Goal: Information Seeking & Learning: Learn about a topic

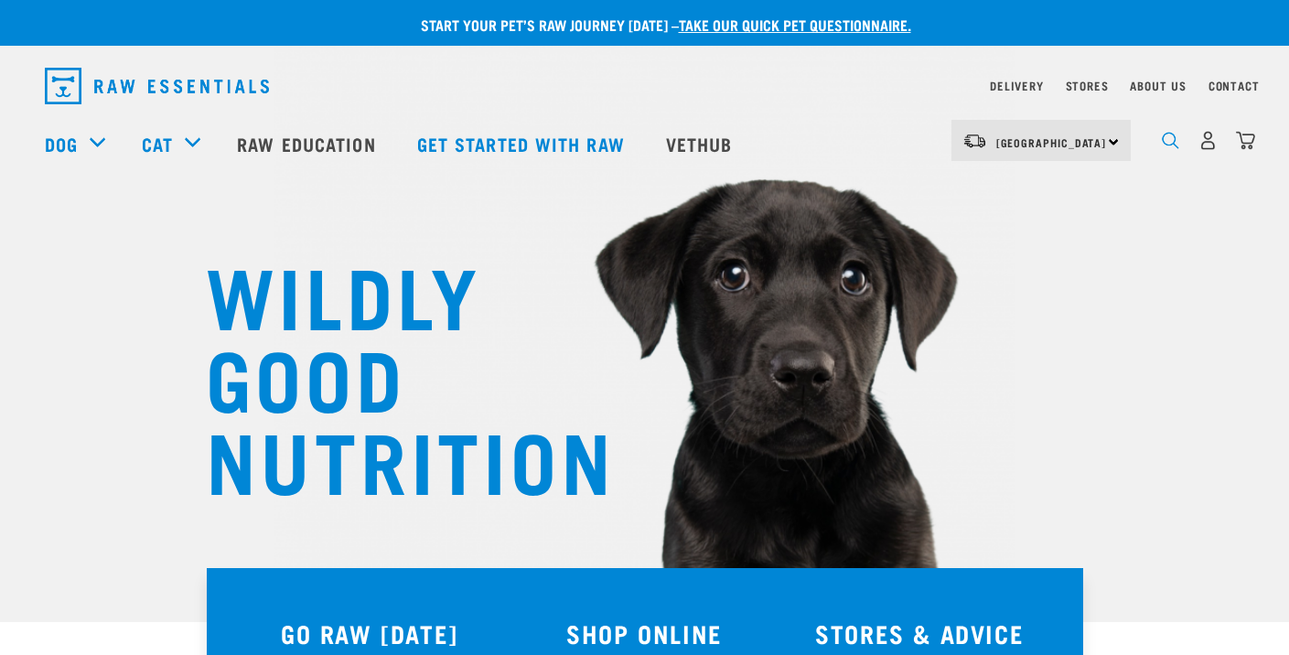
click at [1169, 141] on img "dropdown navigation" at bounding box center [1170, 140] width 17 height 17
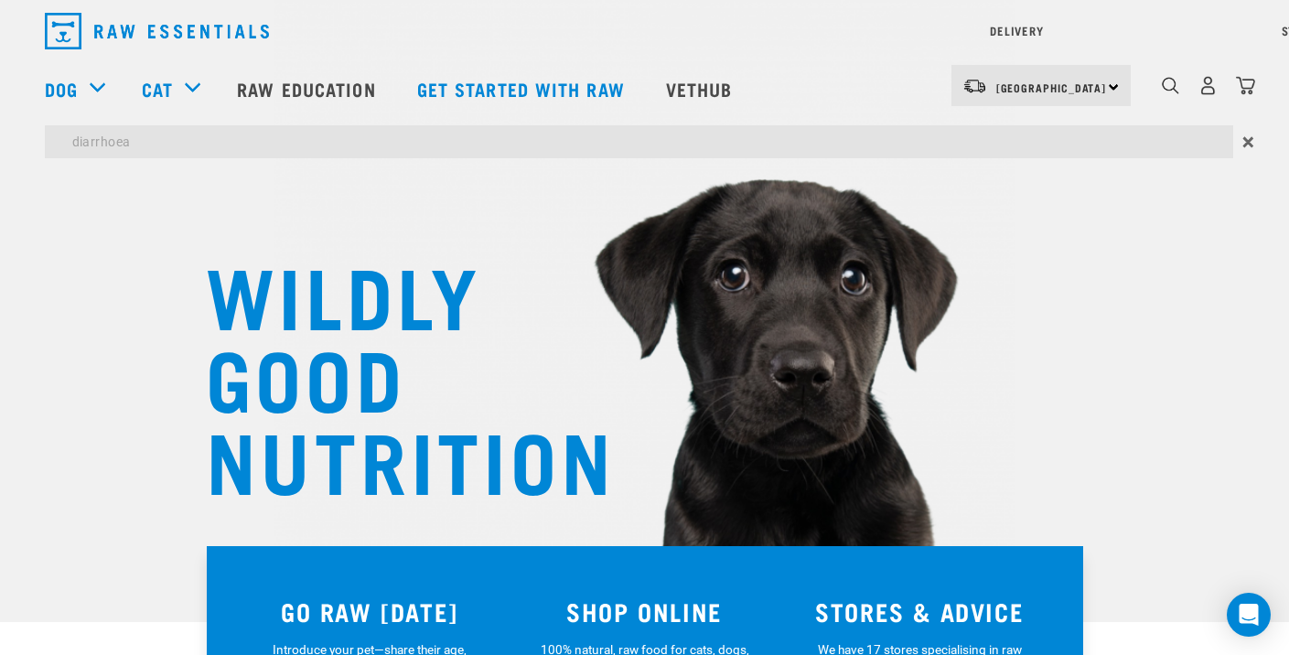
type input "diarrhoea"
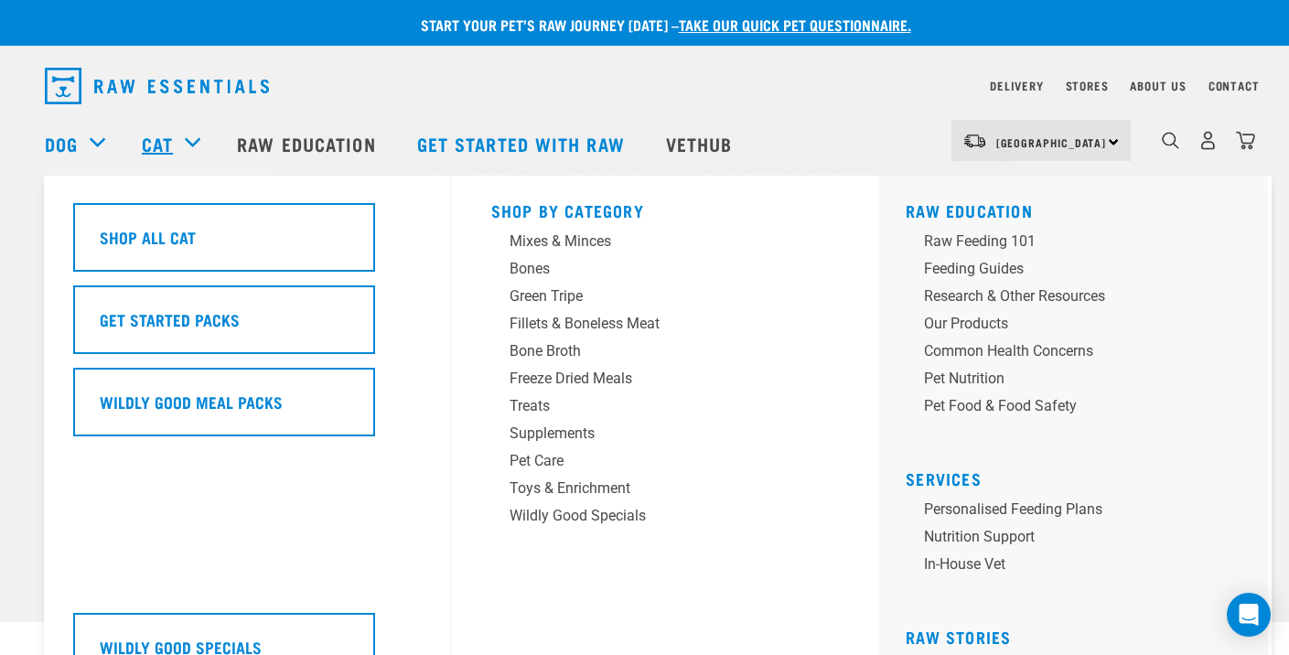
click at [146, 138] on link "Cat" at bounding box center [157, 143] width 31 height 27
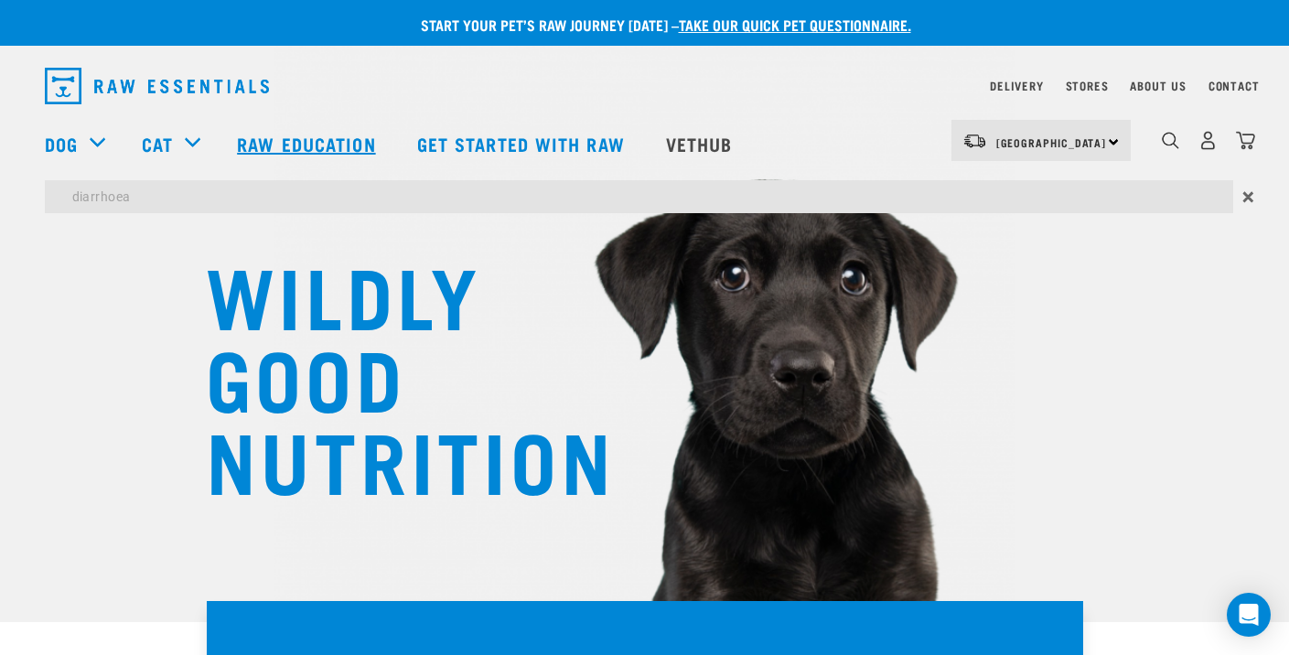
click at [267, 138] on link "Raw Education" at bounding box center [308, 143] width 179 height 73
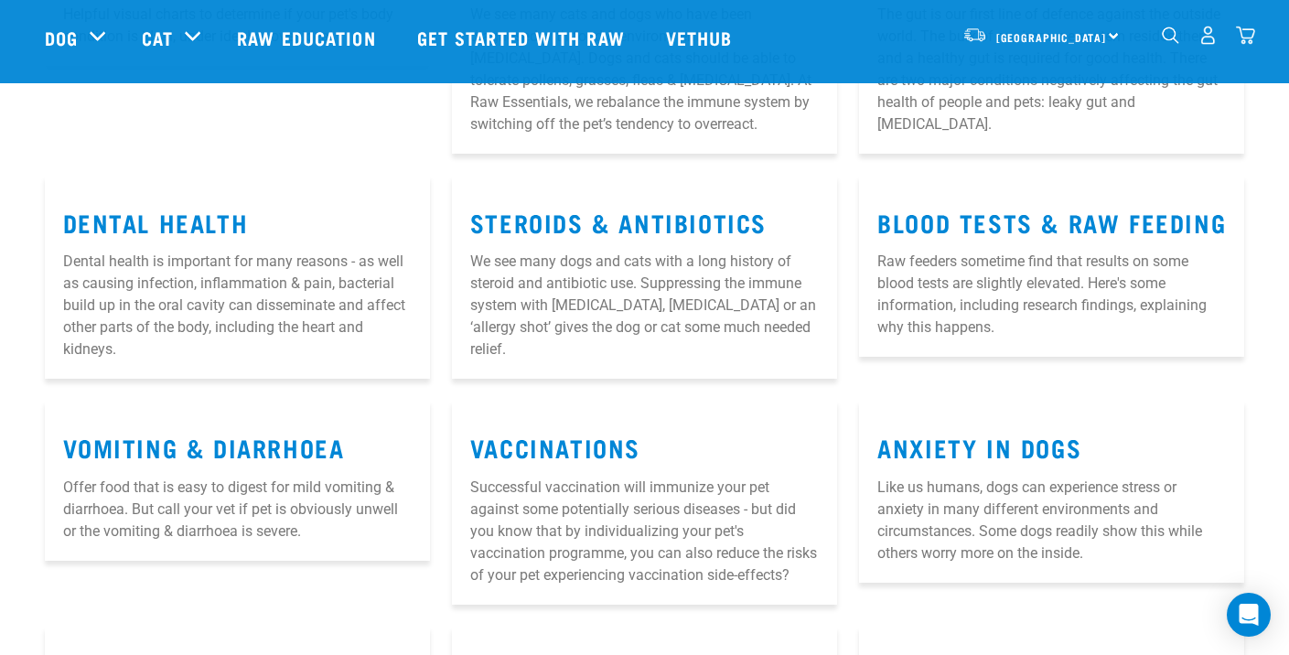
scroll to position [431, 0]
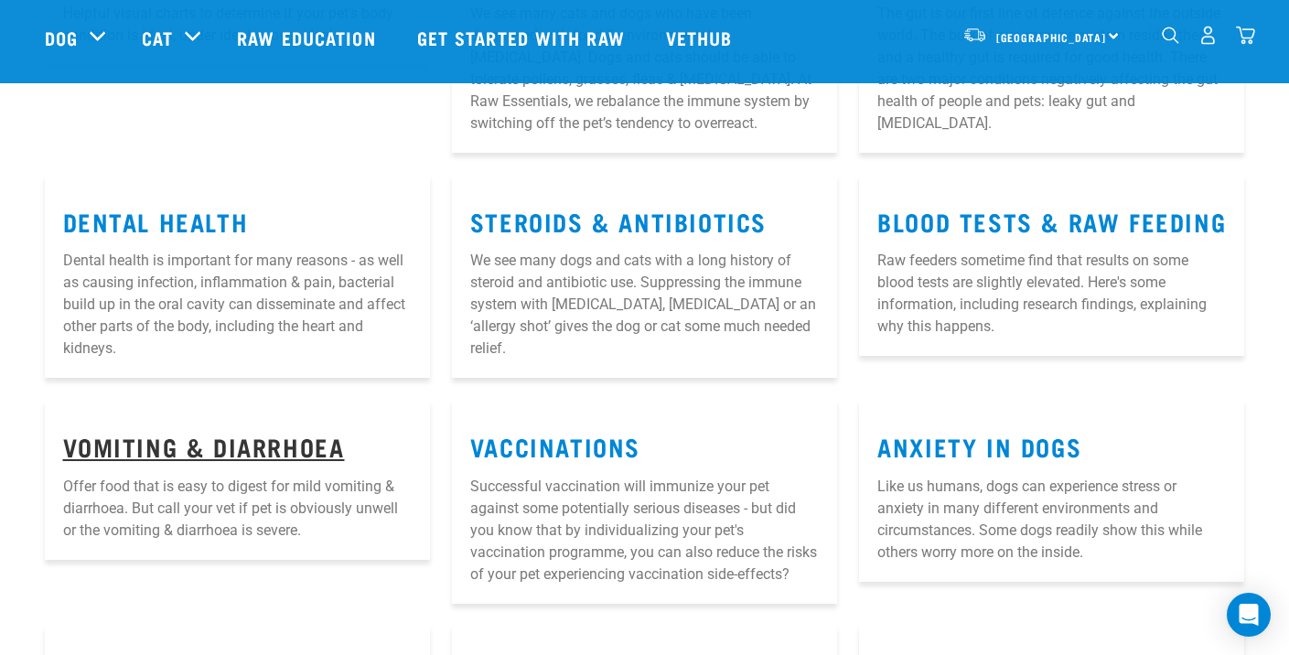
click at [241, 440] on link "Vomiting & Diarrhoea" at bounding box center [204, 446] width 282 height 14
